Goal: Find specific page/section: Find specific page/section

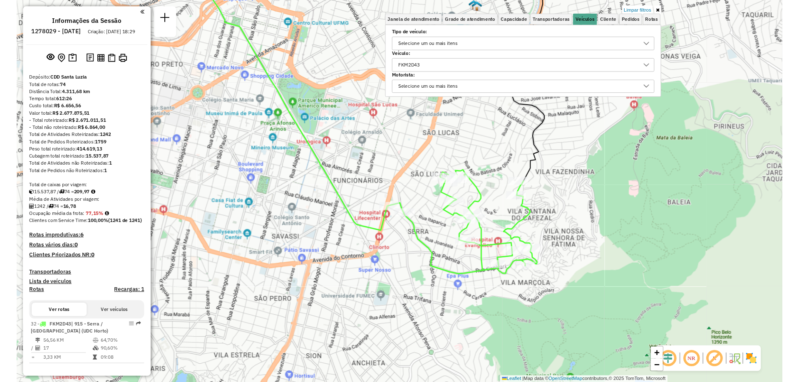
scroll to position [5, 29]
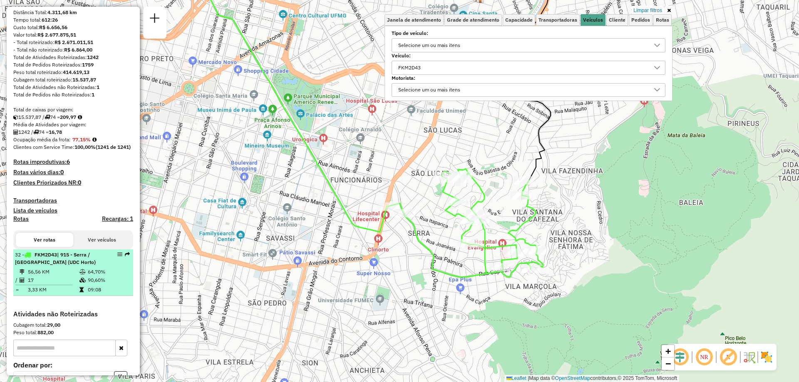
click at [114, 257] on div at bounding box center [117, 254] width 25 height 5
select select "**********"
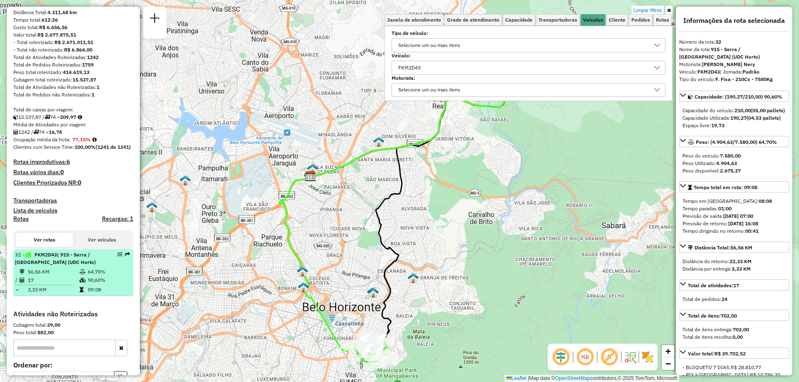
drag, startPoint x: 114, startPoint y: 271, endPoint x: 120, endPoint y: 272, distance: 5.8
click at [120, 257] on div at bounding box center [117, 254] width 25 height 5
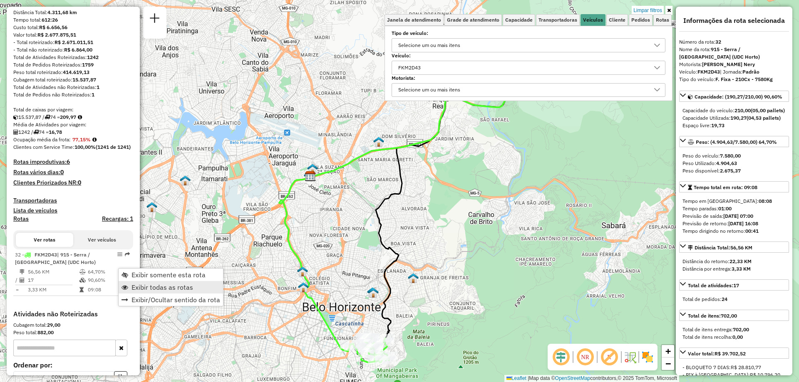
click at [154, 285] on span "Exibir todas as rotas" at bounding box center [162, 287] width 62 height 7
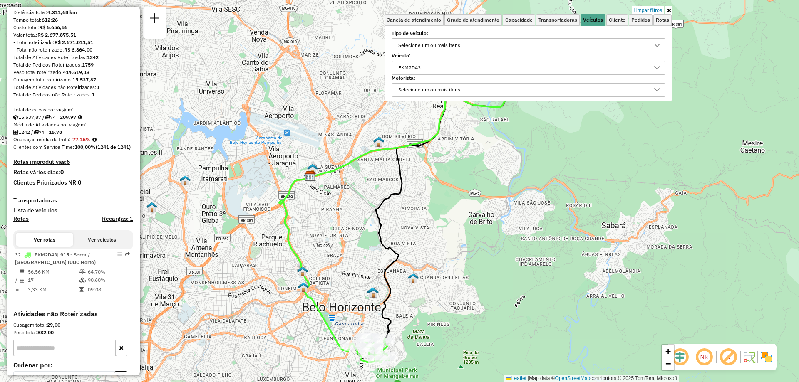
click at [506, 68] on div "FKM2D43" at bounding box center [522, 67] width 254 height 13
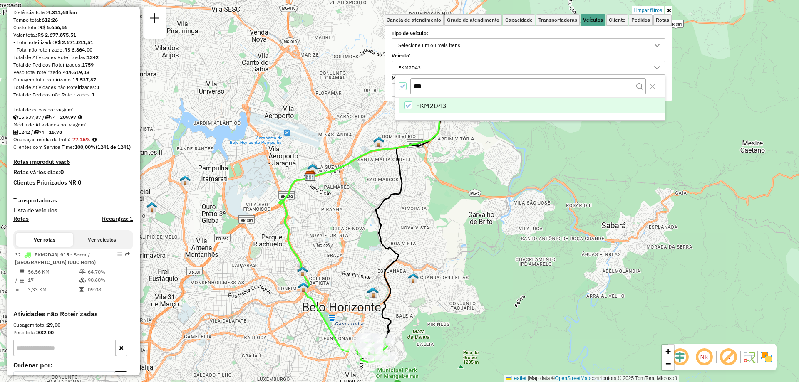
click at [407, 107] on icon "FKM2D43" at bounding box center [408, 106] width 6 height 6
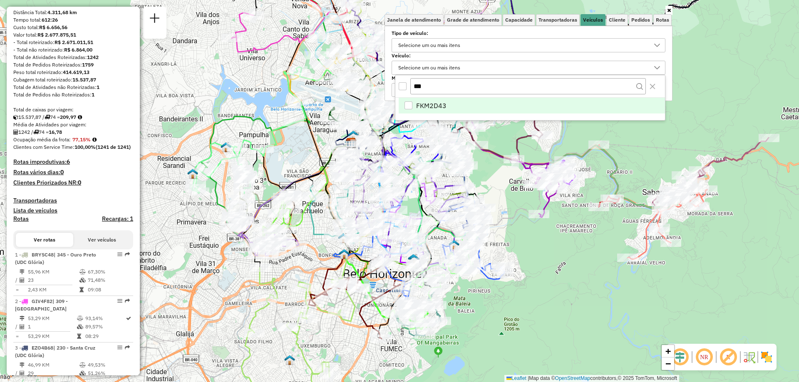
drag, startPoint x: 507, startPoint y: 276, endPoint x: 550, endPoint y: 241, distance: 55.6
click at [550, 241] on div "Janela de atendimento Grade de atendimento Capacidade Transportadoras Veículos …" at bounding box center [399, 191] width 799 height 382
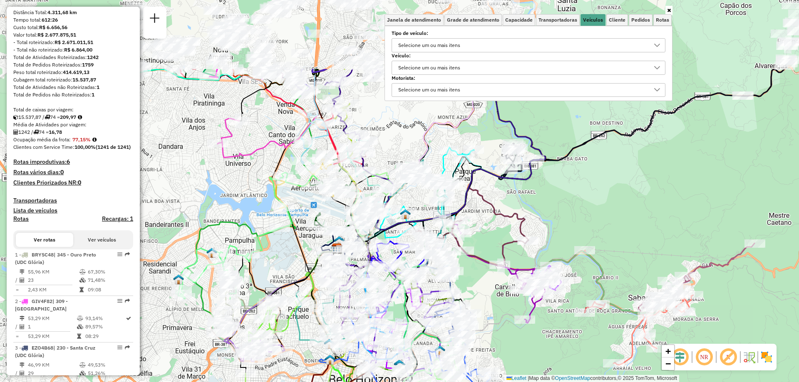
drag, startPoint x: 525, startPoint y: 230, endPoint x: 508, endPoint y: 338, distance: 109.1
click at [508, 338] on div "Janela de atendimento Grade de atendimento Capacidade Transportadoras Veículos …" at bounding box center [399, 191] width 799 height 382
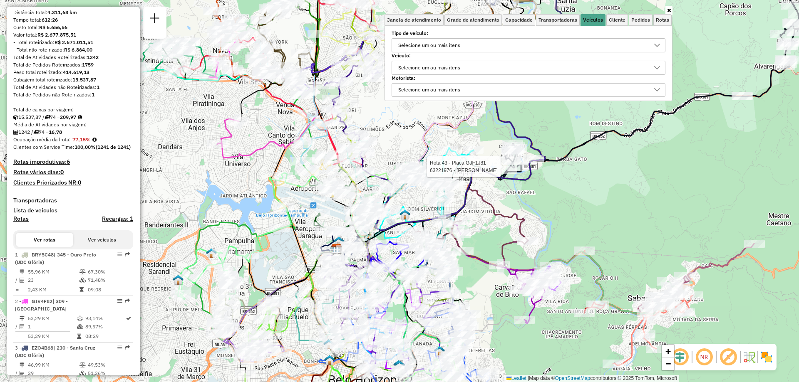
select select "**********"
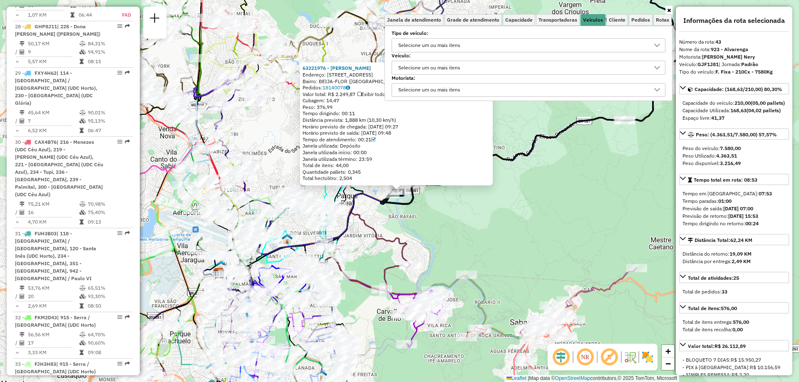
scroll to position [2605, 0]
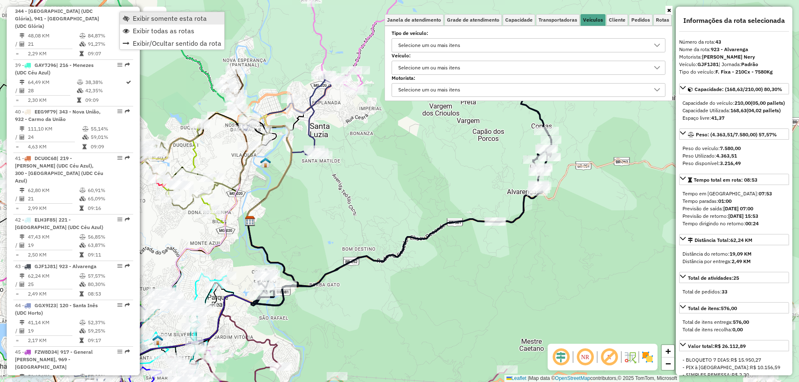
click at [150, 19] on span "Exibir somente esta rota" at bounding box center [170, 18] width 74 height 7
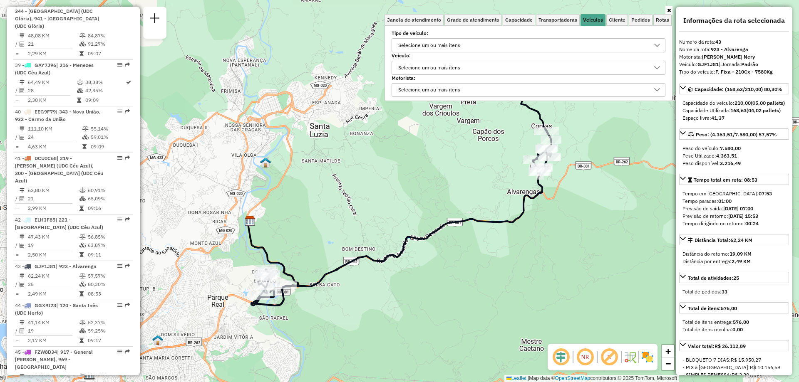
click at [493, 65] on div "Selecione um ou mais itens" at bounding box center [522, 67] width 254 height 13
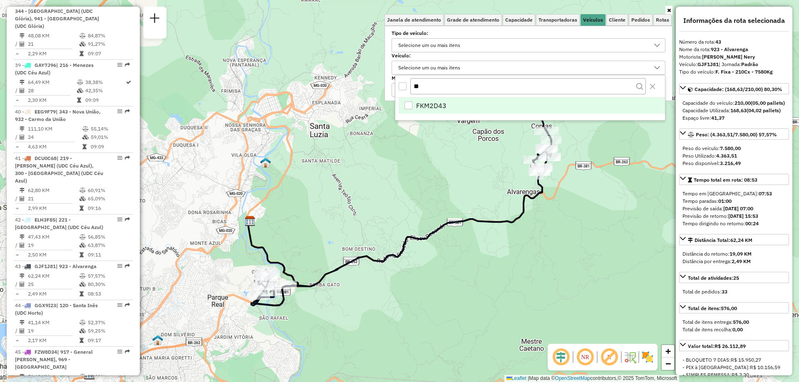
type input "*"
type input "***"
click at [431, 103] on span "CAX4B76" at bounding box center [430, 106] width 29 height 10
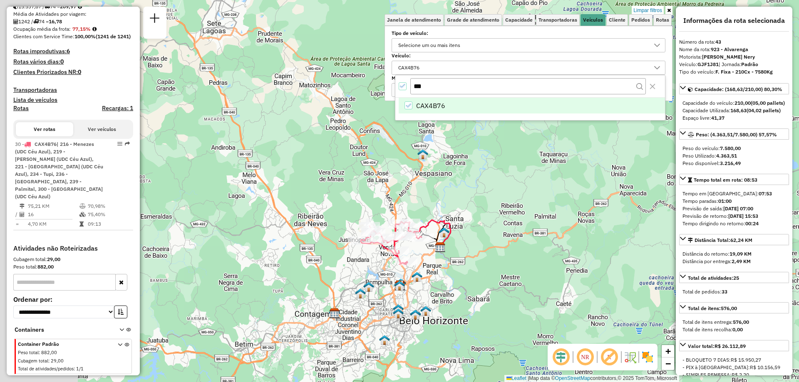
drag, startPoint x: 275, startPoint y: 265, endPoint x: 453, endPoint y: 272, distance: 178.6
click at [453, 272] on div "Limpar filtros Janela de atendimento Grade de atendimento Capacidade Transporta…" at bounding box center [399, 191] width 799 height 382
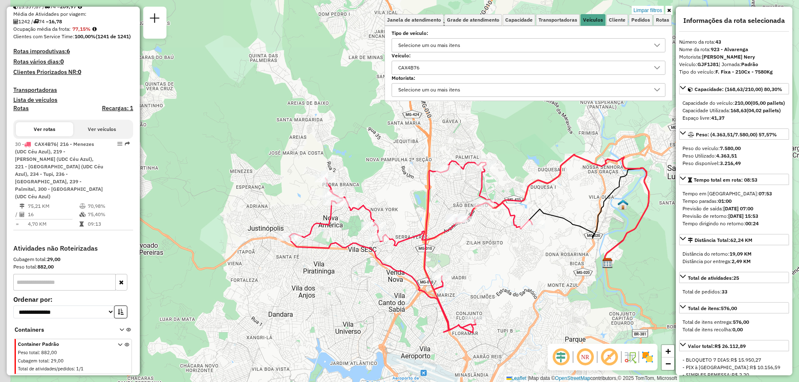
drag, startPoint x: 352, startPoint y: 240, endPoint x: 490, endPoint y: 342, distance: 172.5
click at [490, 342] on div "Limpar filtros Janela de atendimento Grade de atendimento Capacidade Transporta…" at bounding box center [399, 191] width 799 height 382
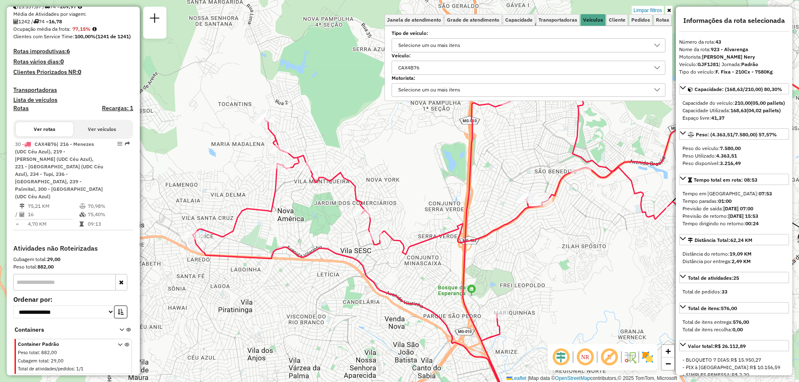
drag, startPoint x: 408, startPoint y: 258, endPoint x: 343, endPoint y: 314, distance: 85.8
click at [343, 314] on div "Limpar filtros Janela de atendimento Grade de atendimento Capacidade Transporta…" at bounding box center [399, 191] width 799 height 382
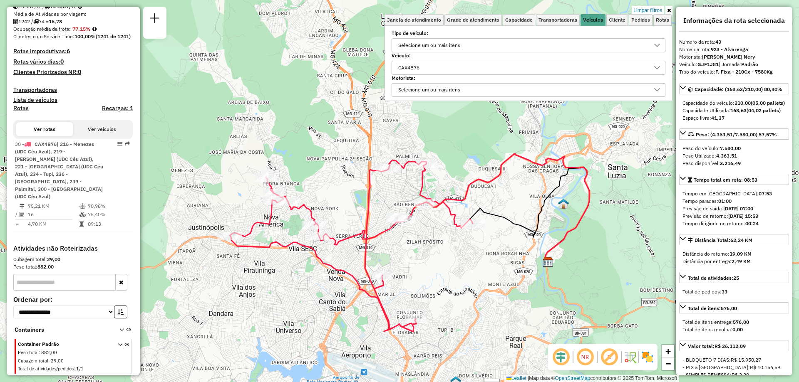
drag, startPoint x: 582, startPoint y: 263, endPoint x: 423, endPoint y: 254, distance: 158.8
click at [423, 254] on div "Limpar filtros Janela de atendimento Grade de atendimento Capacidade Transporta…" at bounding box center [399, 191] width 799 height 382
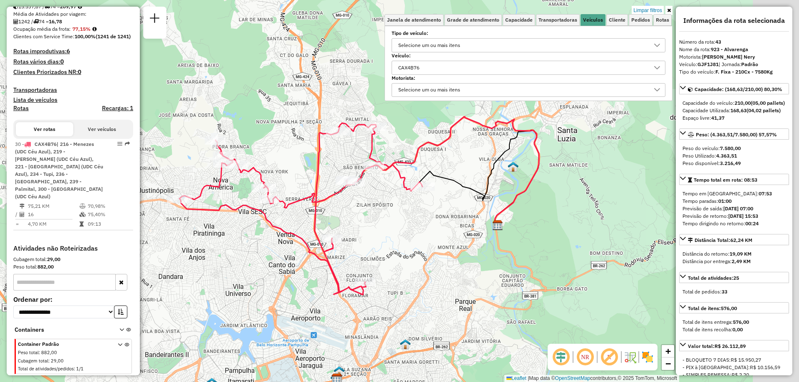
drag, startPoint x: 341, startPoint y: 290, endPoint x: 290, endPoint y: 252, distance: 63.7
click at [290, 252] on div "Limpar filtros Janela de atendimento Grade de atendimento Capacidade Transporta…" at bounding box center [399, 191] width 799 height 382
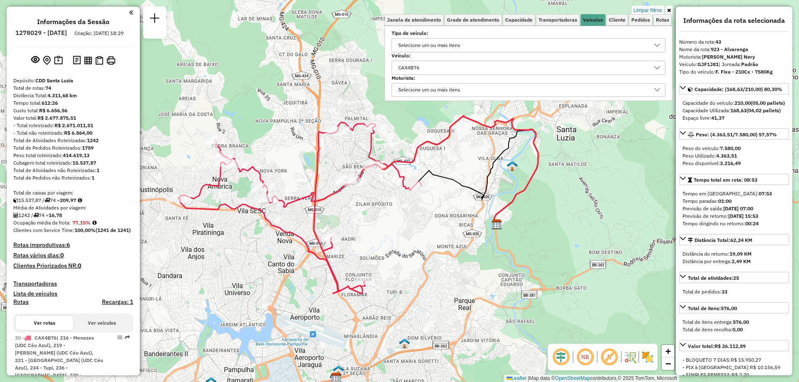
scroll to position [125, 0]
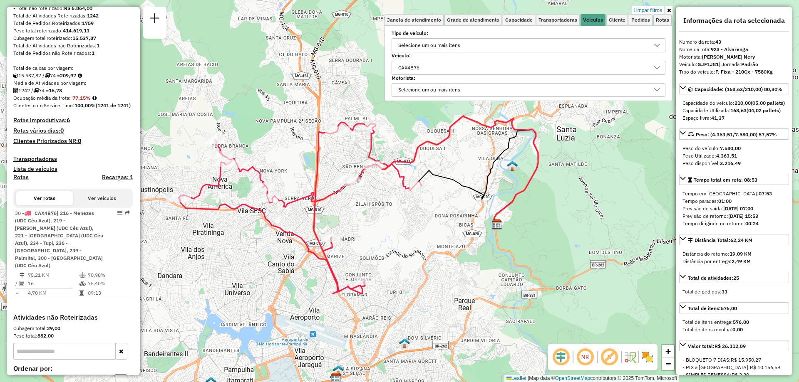
click at [443, 71] on div "CAX4B76" at bounding box center [522, 67] width 254 height 13
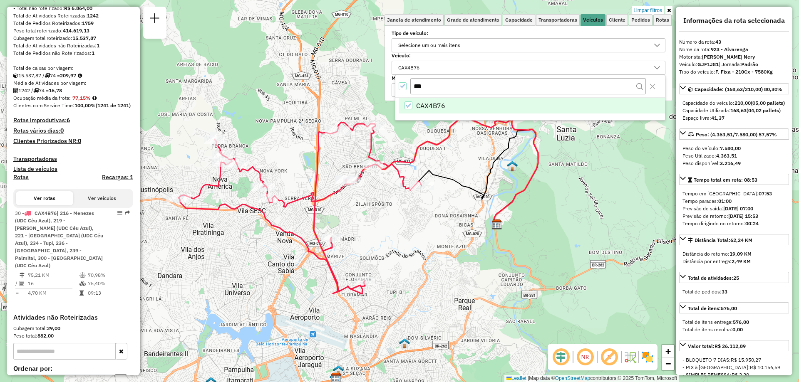
click at [404, 85] on icon "All items selected" at bounding box center [402, 86] width 5 height 4
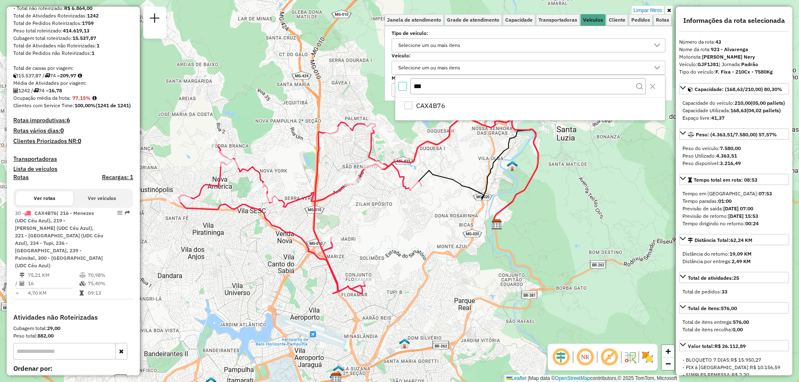
scroll to position [5, 3]
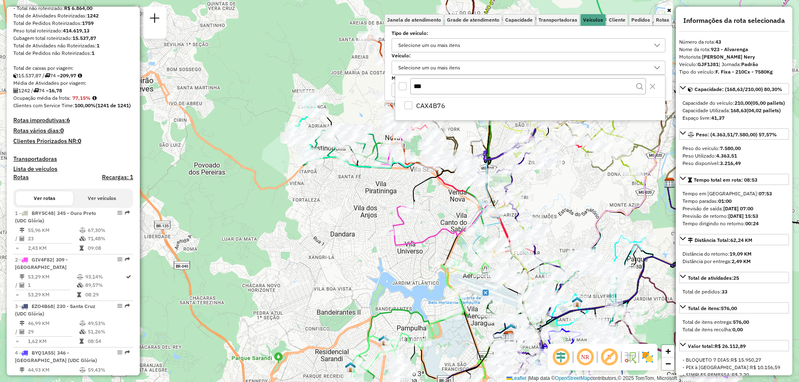
drag, startPoint x: 404, startPoint y: 249, endPoint x: 576, endPoint y: 208, distance: 177.6
click at [576, 208] on div "Janela de atendimento Grade de atendimento Capacidade Transportadoras Veículos …" at bounding box center [399, 191] width 799 height 382
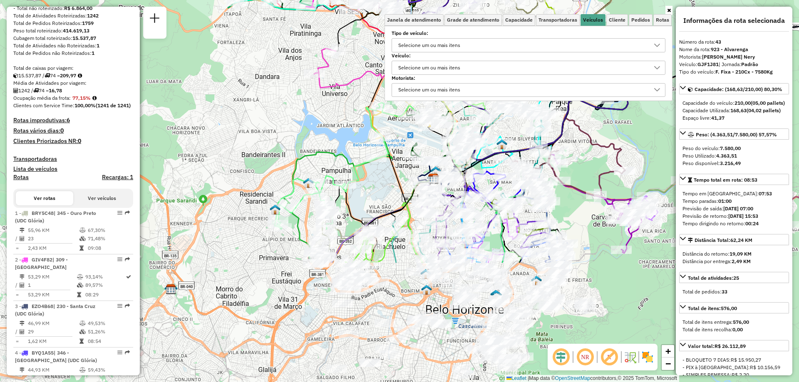
drag, startPoint x: 366, startPoint y: 300, endPoint x: 290, endPoint y: 142, distance: 174.7
click at [290, 142] on div "Janela de atendimento Grade de atendimento Capacidade Transportadoras Veículos …" at bounding box center [399, 191] width 799 height 382
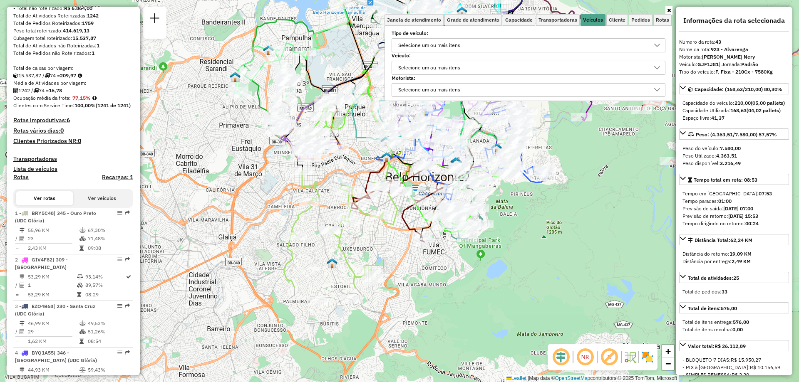
drag, startPoint x: 374, startPoint y: 335, endPoint x: 334, endPoint y: 202, distance: 138.6
click at [334, 202] on div "Janela de atendimento Grade de atendimento Capacidade Transportadoras Veículos …" at bounding box center [399, 191] width 799 height 382
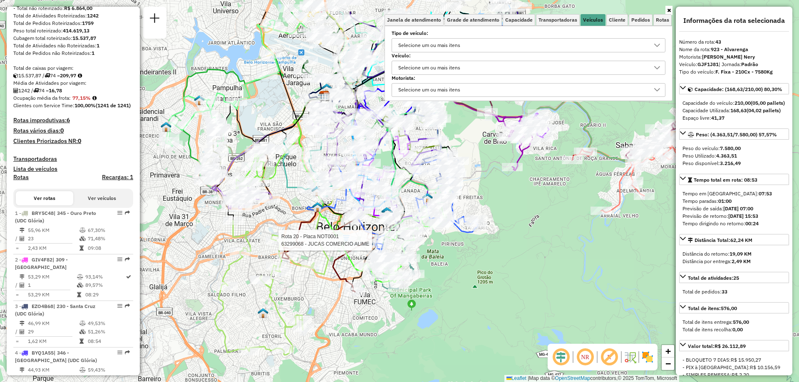
drag, startPoint x: 446, startPoint y: 254, endPoint x: 377, endPoint y: 304, distance: 85.2
click at [377, 304] on div "Rota 20 - Placa NOT0001 63299068 - JUCAS COMERCIO ALIME Janela de atendimento G…" at bounding box center [399, 191] width 799 height 382
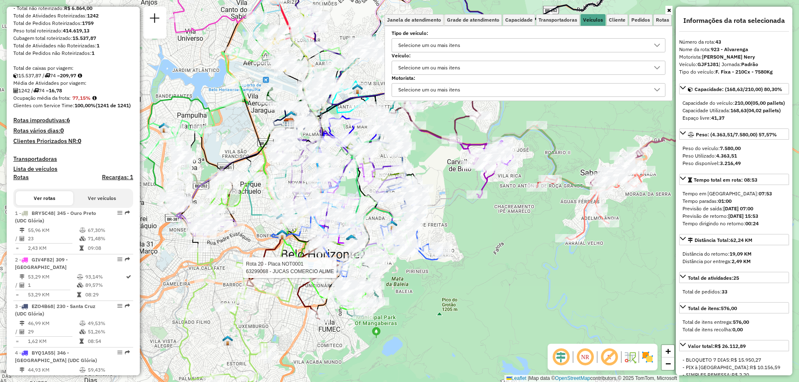
drag, startPoint x: 471, startPoint y: 276, endPoint x: 435, endPoint y: 304, distance: 46.3
click at [435, 304] on div "Rota 20 - Placa NOT0001 63299068 - JUCAS COMERCIO ALIME Janela de atendimento G…" at bounding box center [399, 191] width 799 height 382
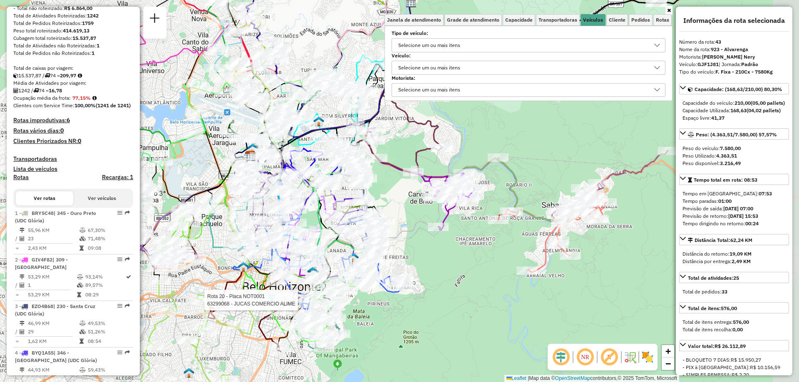
drag, startPoint x: 496, startPoint y: 268, endPoint x: 456, endPoint y: 300, distance: 51.7
click at [456, 300] on div "Rota 20 - Placa NOT0001 63299068 - JUCAS COMERCIO ALIME Janela de atendimento G…" at bounding box center [399, 191] width 799 height 382
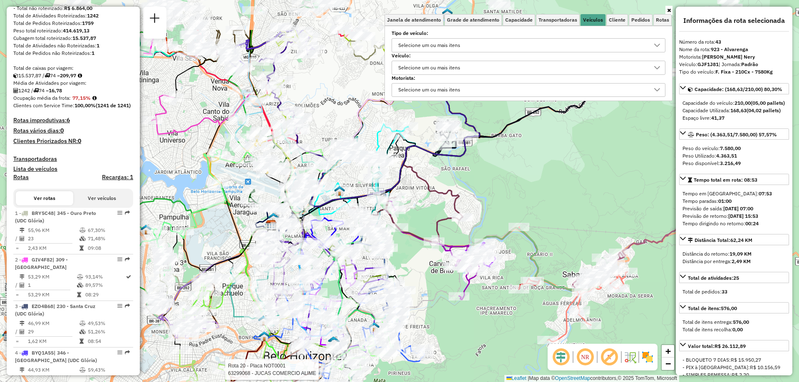
drag, startPoint x: 416, startPoint y: 242, endPoint x: 439, endPoint y: 310, distance: 72.1
click at [439, 310] on div "Rota 20 - Placa NOT0001 63299068 - JUCAS COMERCIO ALIME Janela de atendimento G…" at bounding box center [399, 191] width 799 height 382
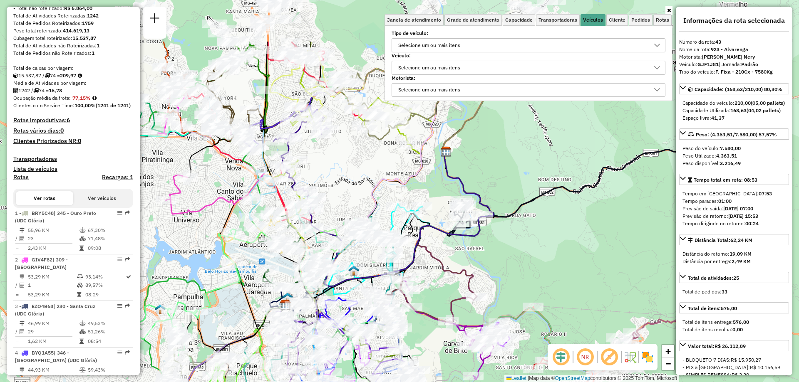
drag, startPoint x: 414, startPoint y: 225, endPoint x: 428, endPoint y: 305, distance: 81.1
click at [428, 305] on div "Rota 20 - Placa NOT0001 63299068 - JUCAS COMERCIO ALIME Janela de atendimento G…" at bounding box center [399, 191] width 799 height 382
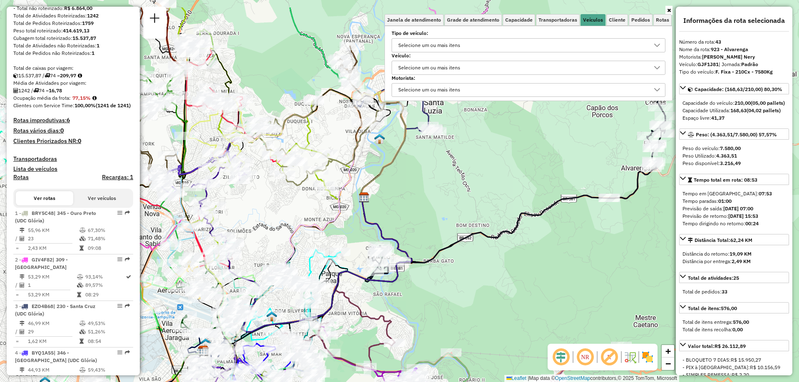
drag, startPoint x: 467, startPoint y: 261, endPoint x: 377, endPoint y: 306, distance: 101.0
click at [377, 306] on div "Rota 20 - Placa NOT0001 63299068 - JUCAS COMERCIO ALIME Janela de atendimento G…" at bounding box center [399, 191] width 799 height 382
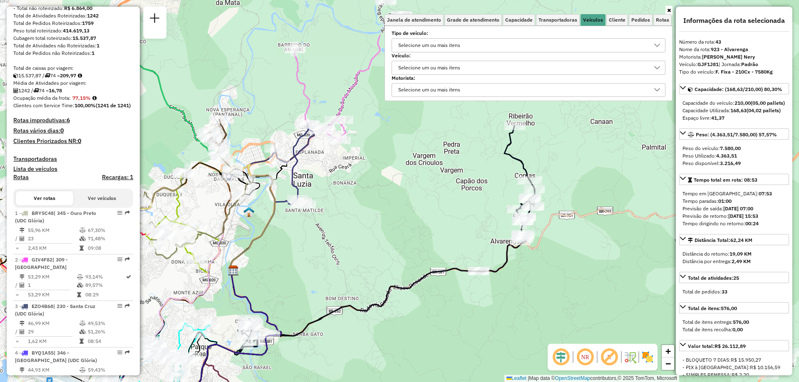
drag, startPoint x: 554, startPoint y: 213, endPoint x: 432, endPoint y: 287, distance: 142.8
click at [432, 287] on div "Rota 20 - Placa NOT0001 63299068 - JUCAS COMERCIO ALIME Janela de atendimento G…" at bounding box center [399, 191] width 799 height 382
